Goal: Information Seeking & Learning: Learn about a topic

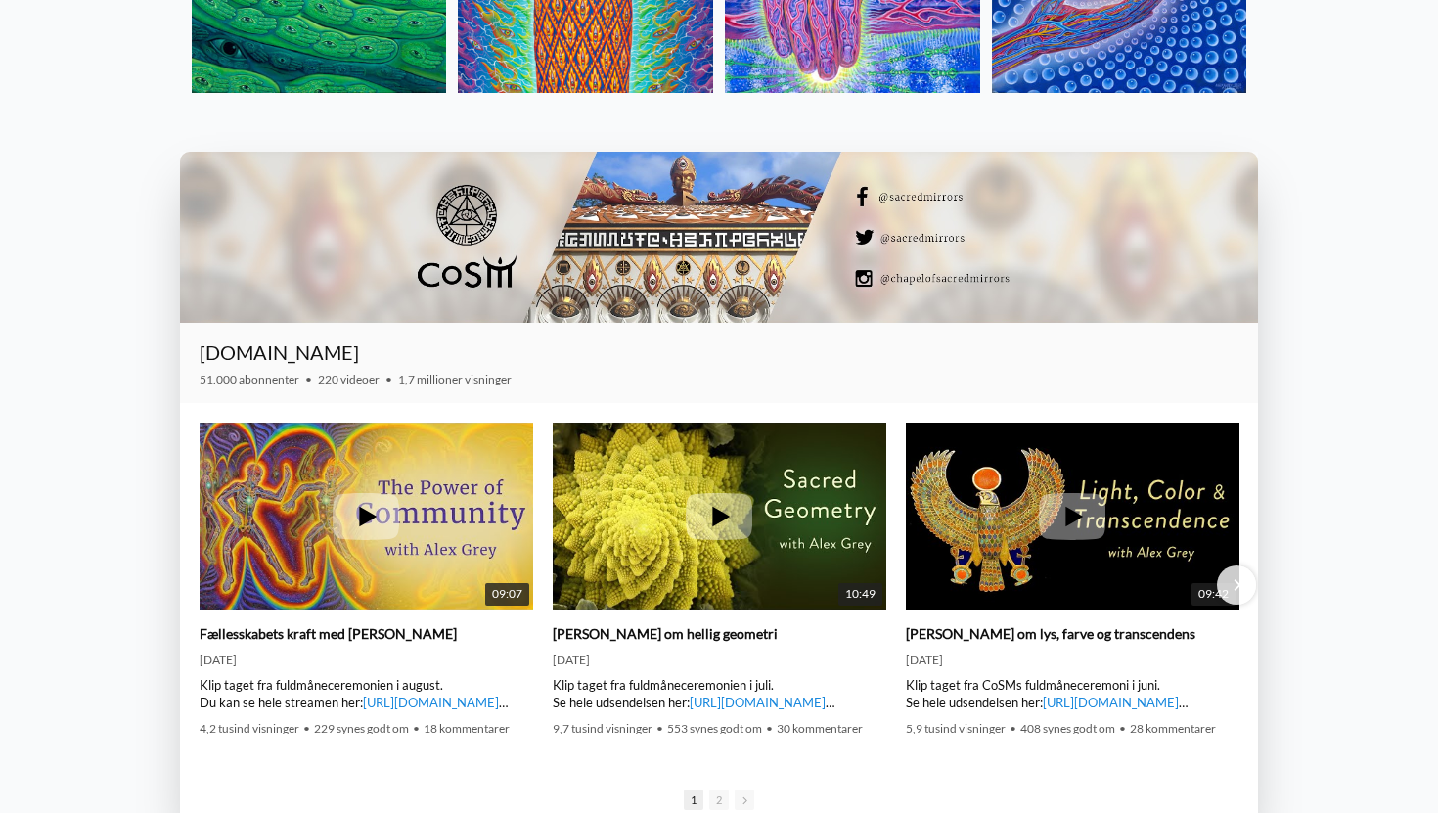
scroll to position [2778, 0]
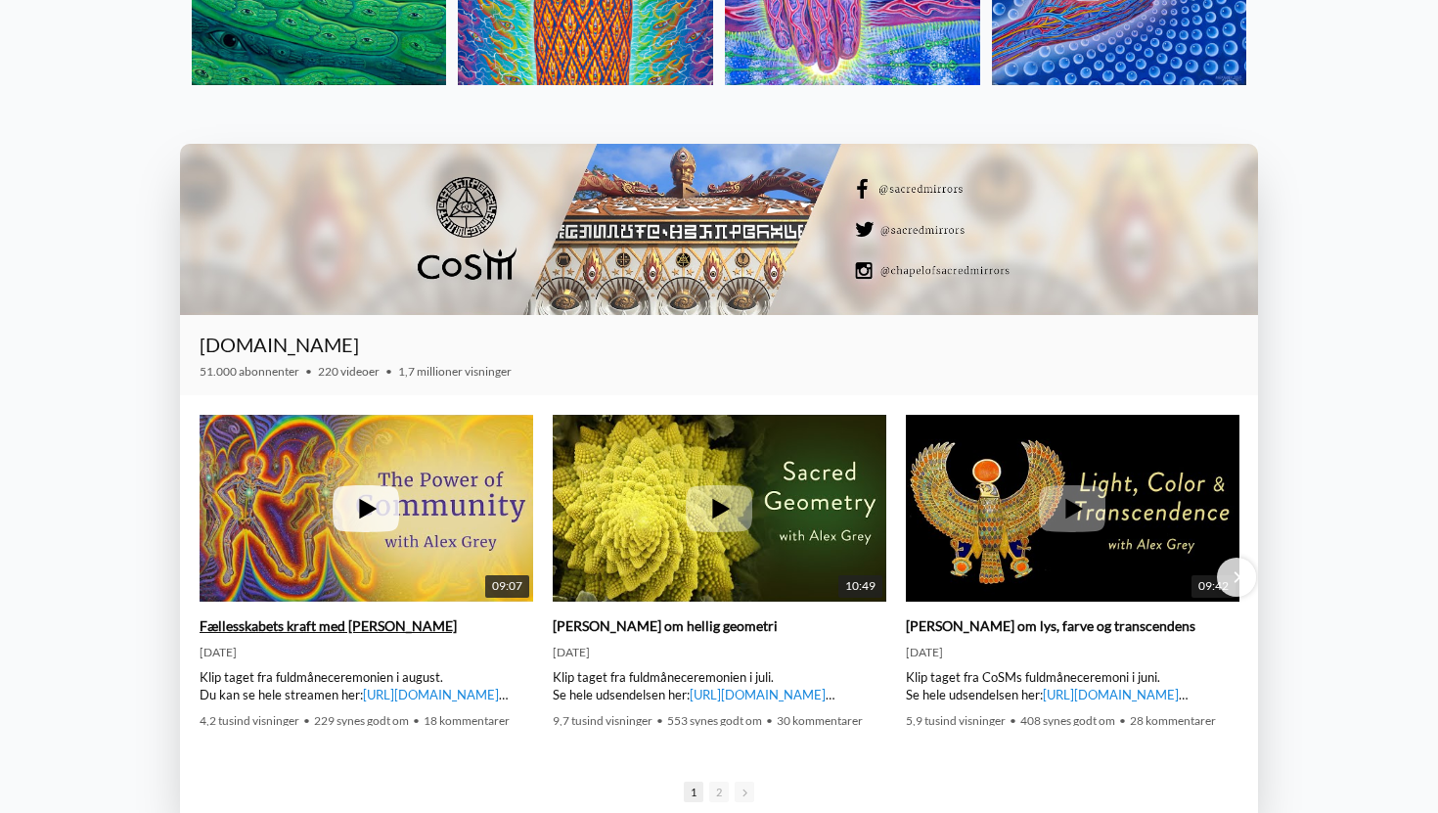
click at [289, 628] on font "Fællesskabets kraft med [PERSON_NAME]" at bounding box center [328, 625] width 257 height 17
